Goal: Download file/media

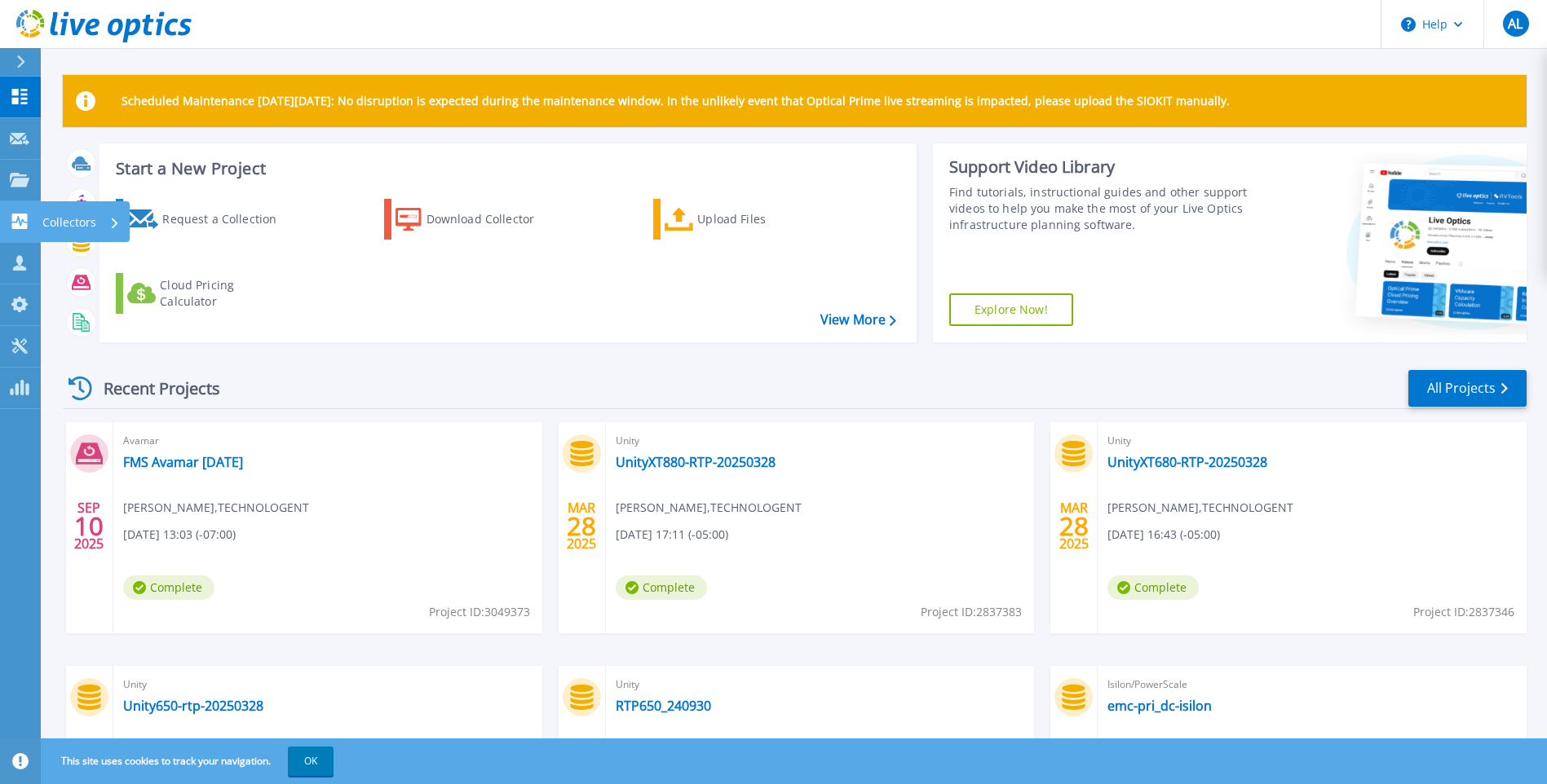
click at [42, 229] on p "Collectors" at bounding box center [68, 222] width 54 height 42
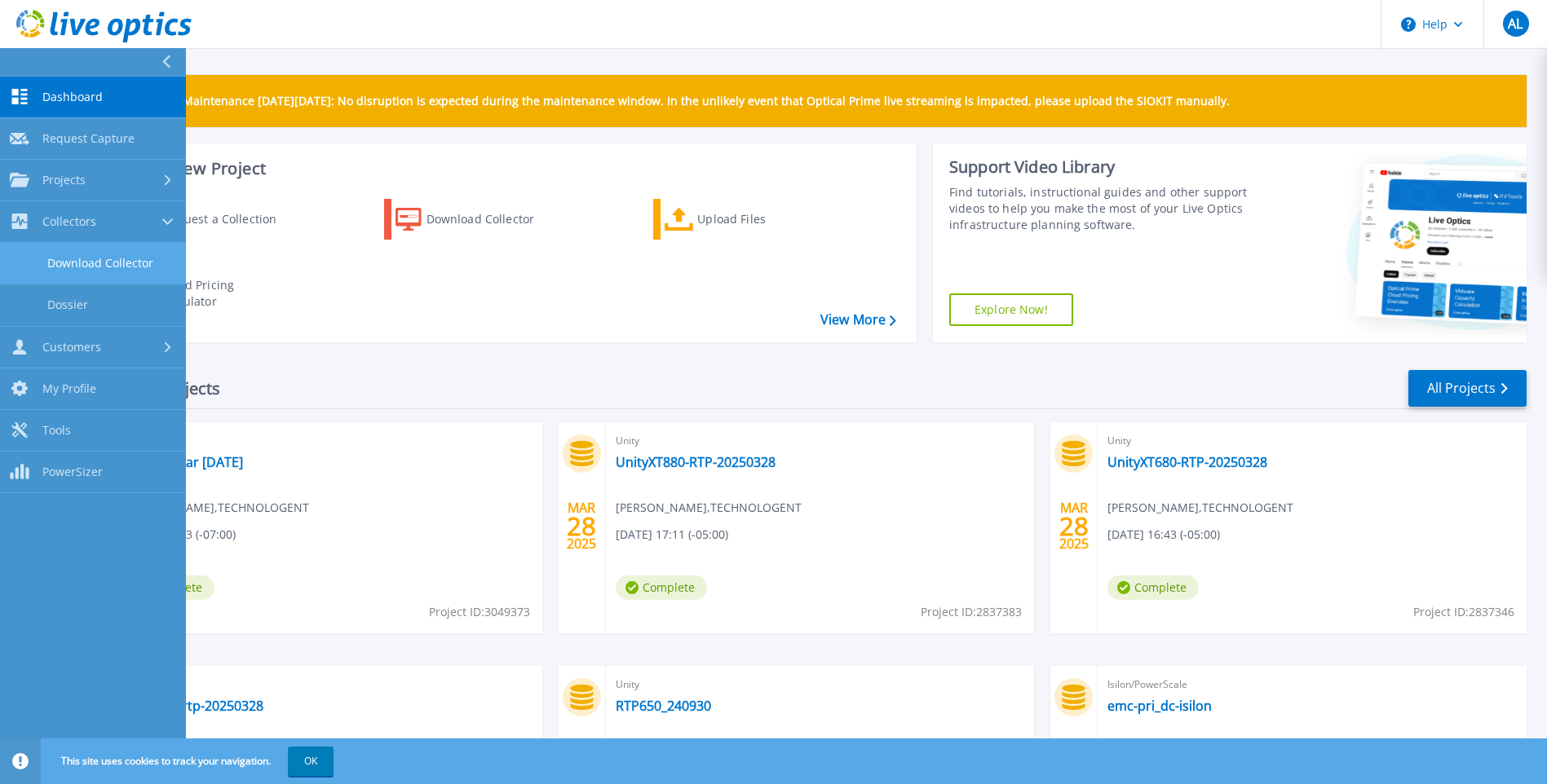
click at [59, 255] on link "Download Collector" at bounding box center [93, 264] width 186 height 42
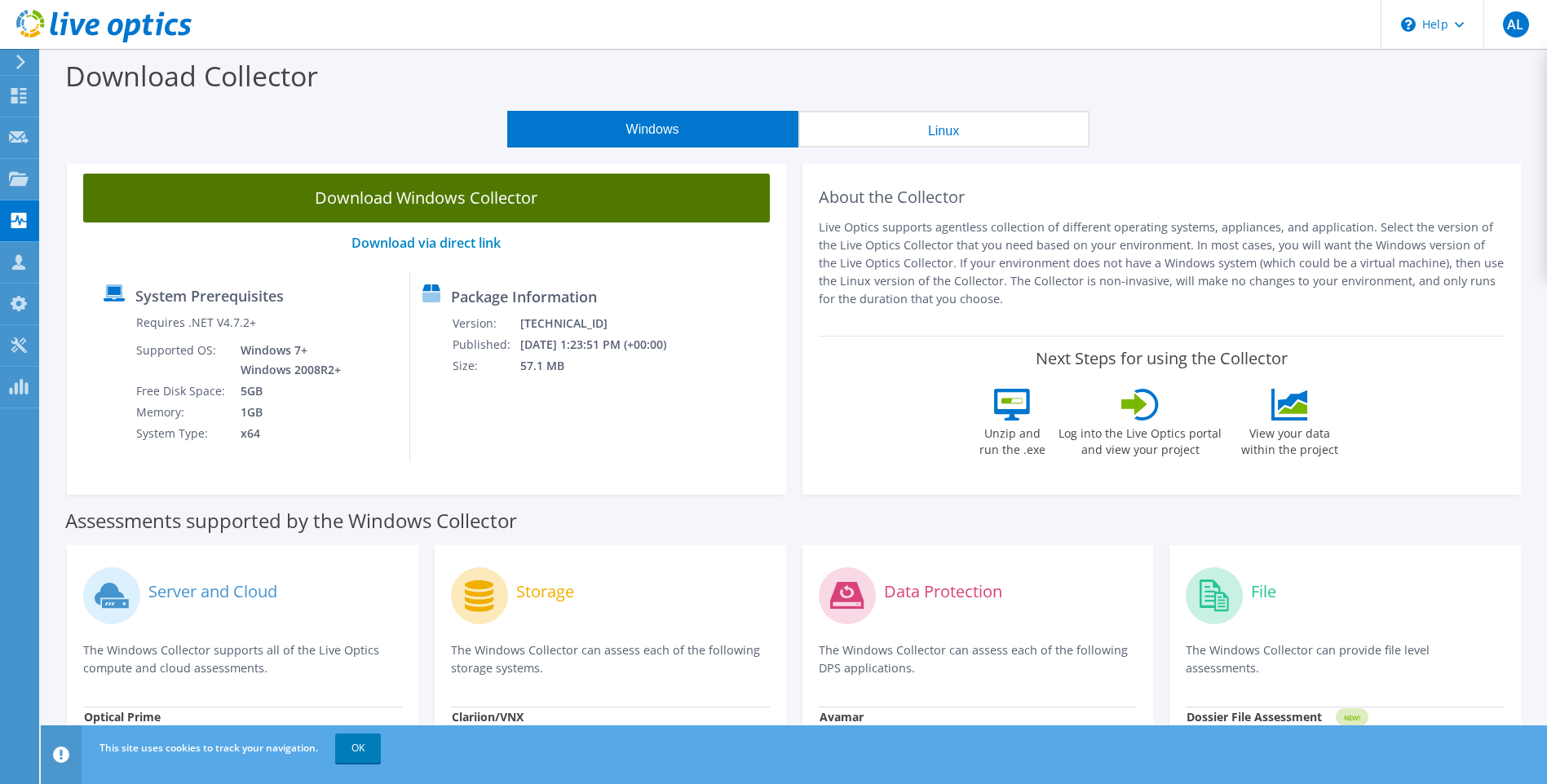
click at [433, 200] on link "Download Windows Collector" at bounding box center [426, 198] width 687 height 49
